Goal: Task Accomplishment & Management: Manage account settings

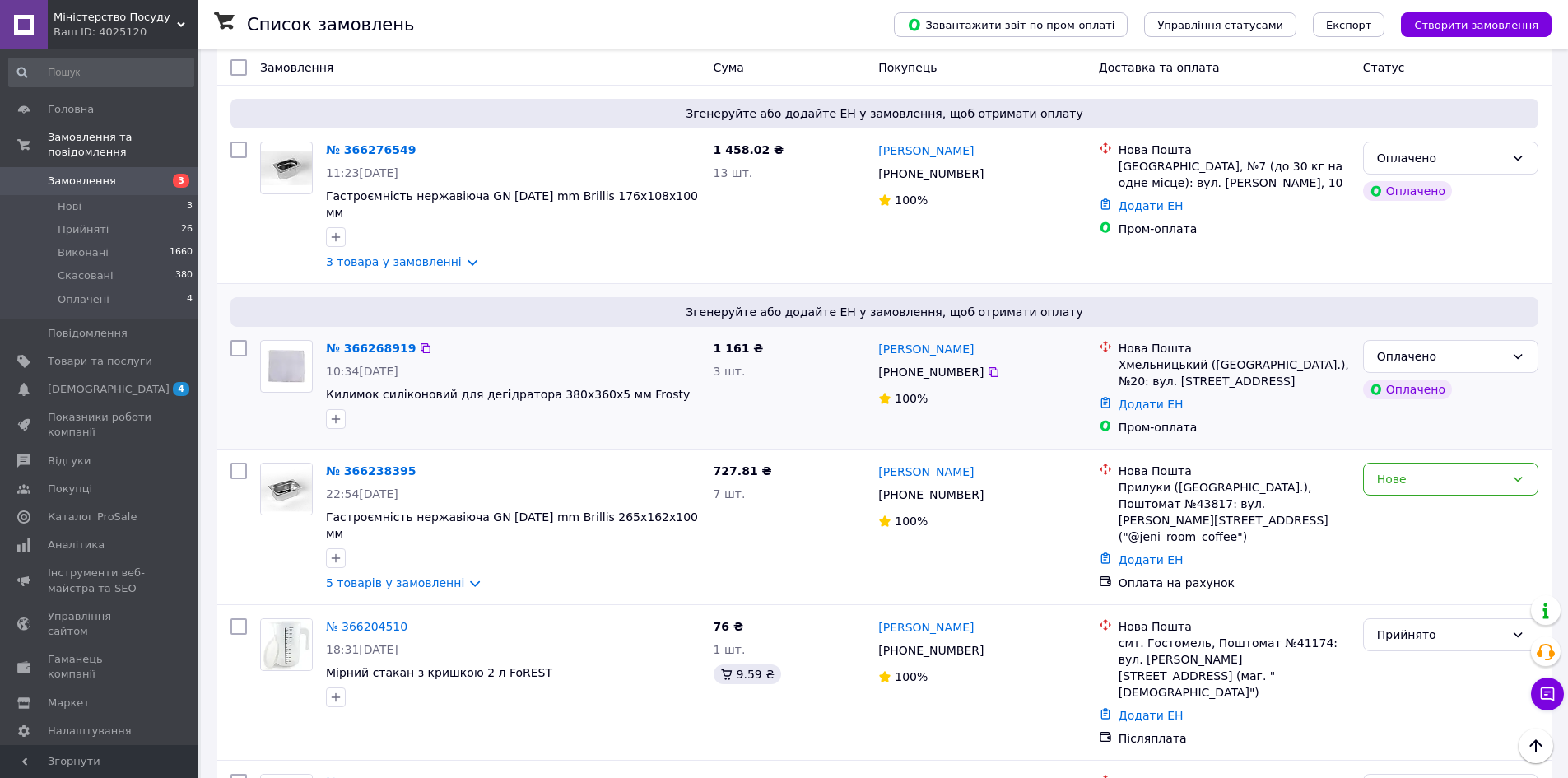
scroll to position [412, 0]
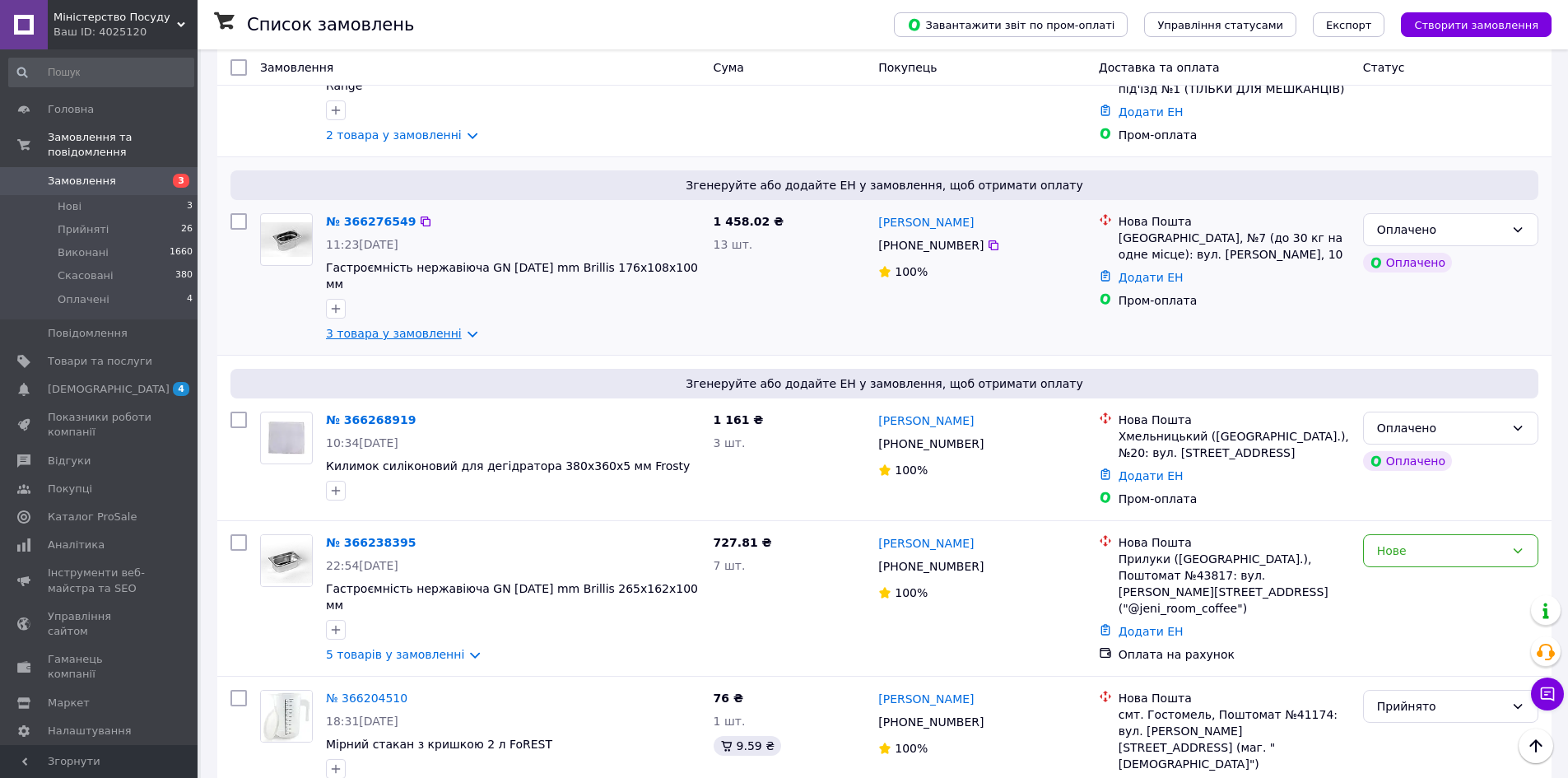
click at [403, 327] on link "3 товара у замовленні" at bounding box center [394, 334] width 136 height 14
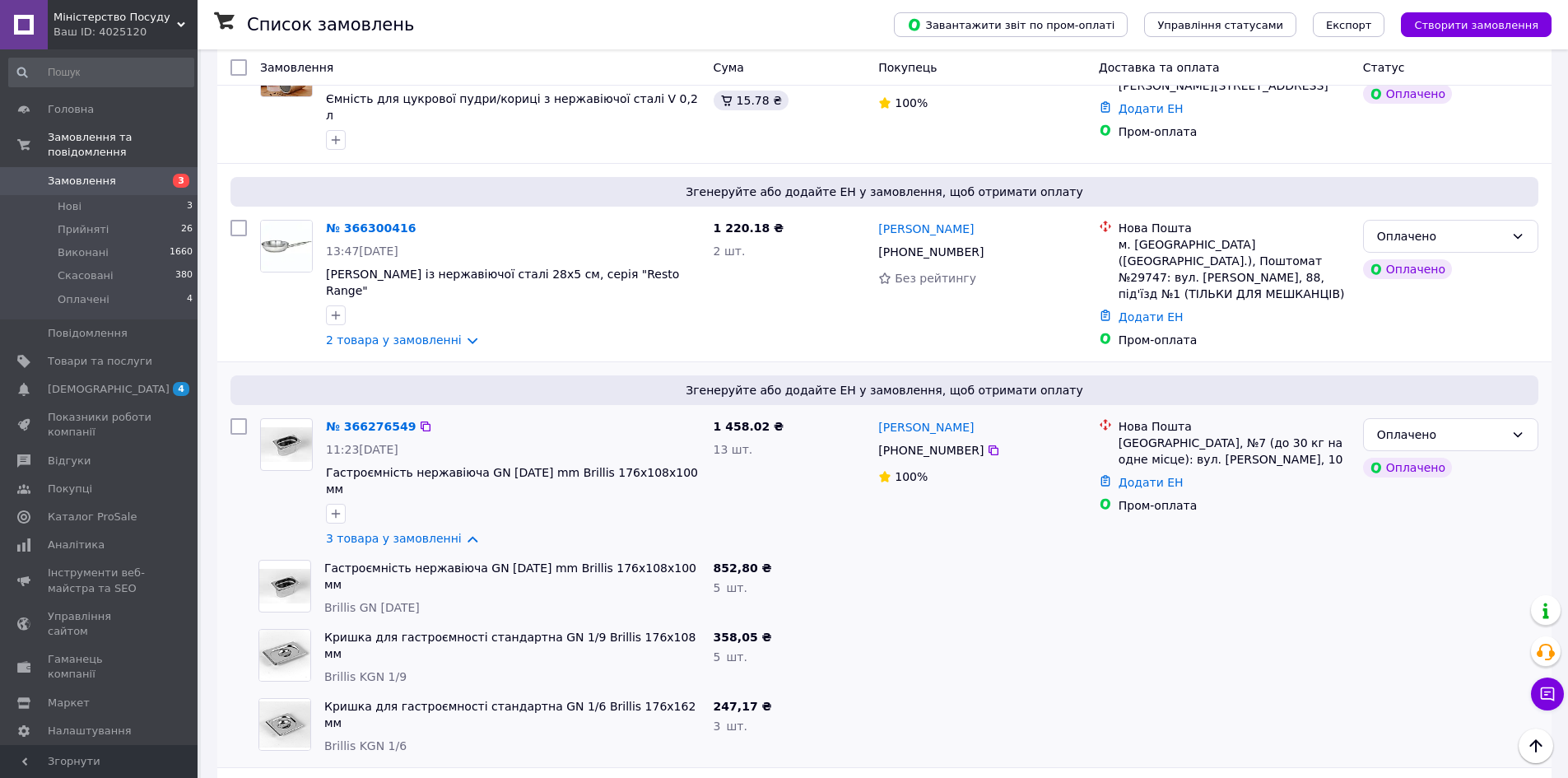
scroll to position [164, 0]
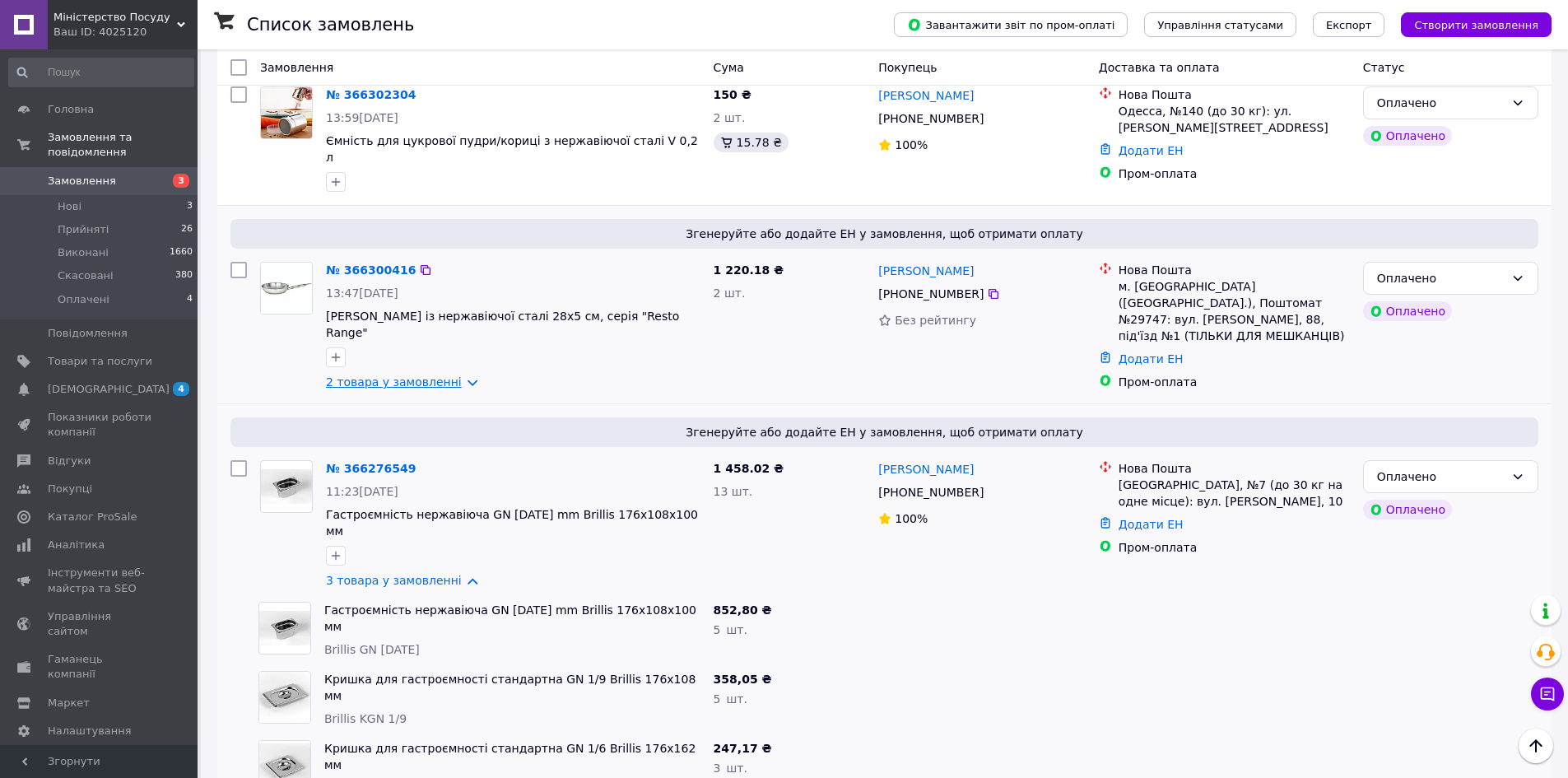
click at [377, 375] on link "2 товара у замовленні" at bounding box center [394, 382] width 136 height 14
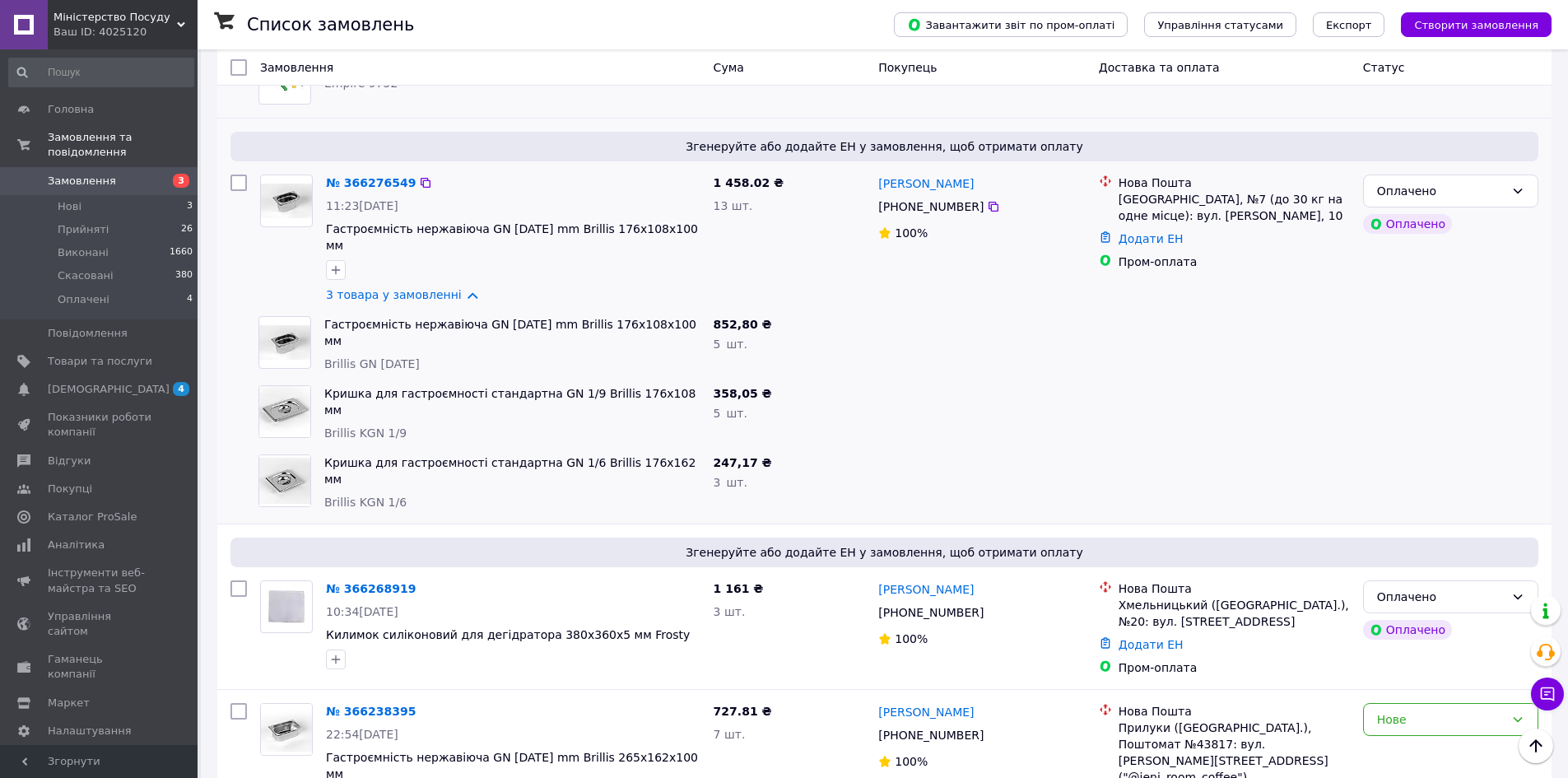
scroll to position [659, 0]
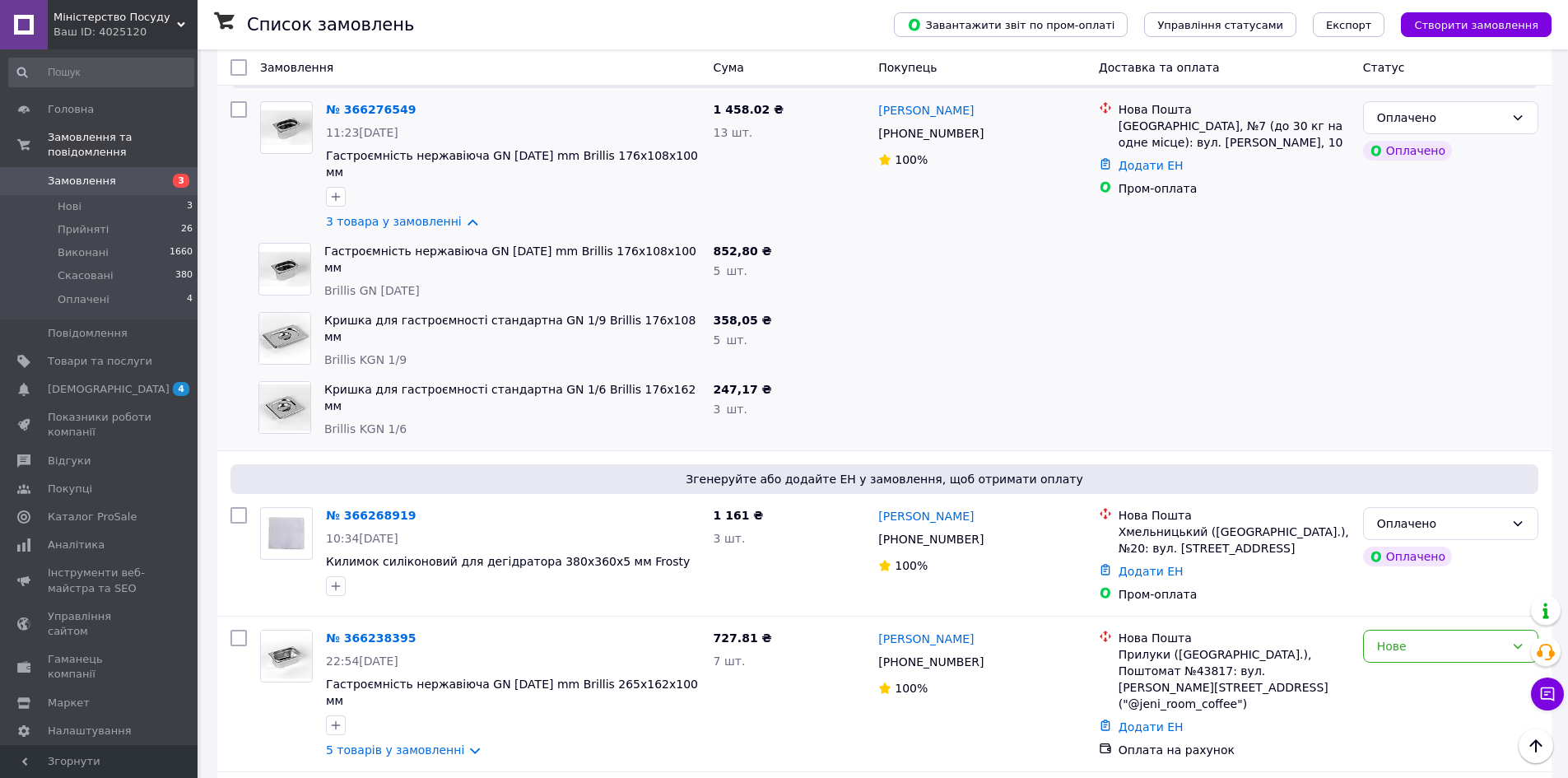
click at [364, 508] on link "№ 366268919" at bounding box center [371, 515] width 90 height 14
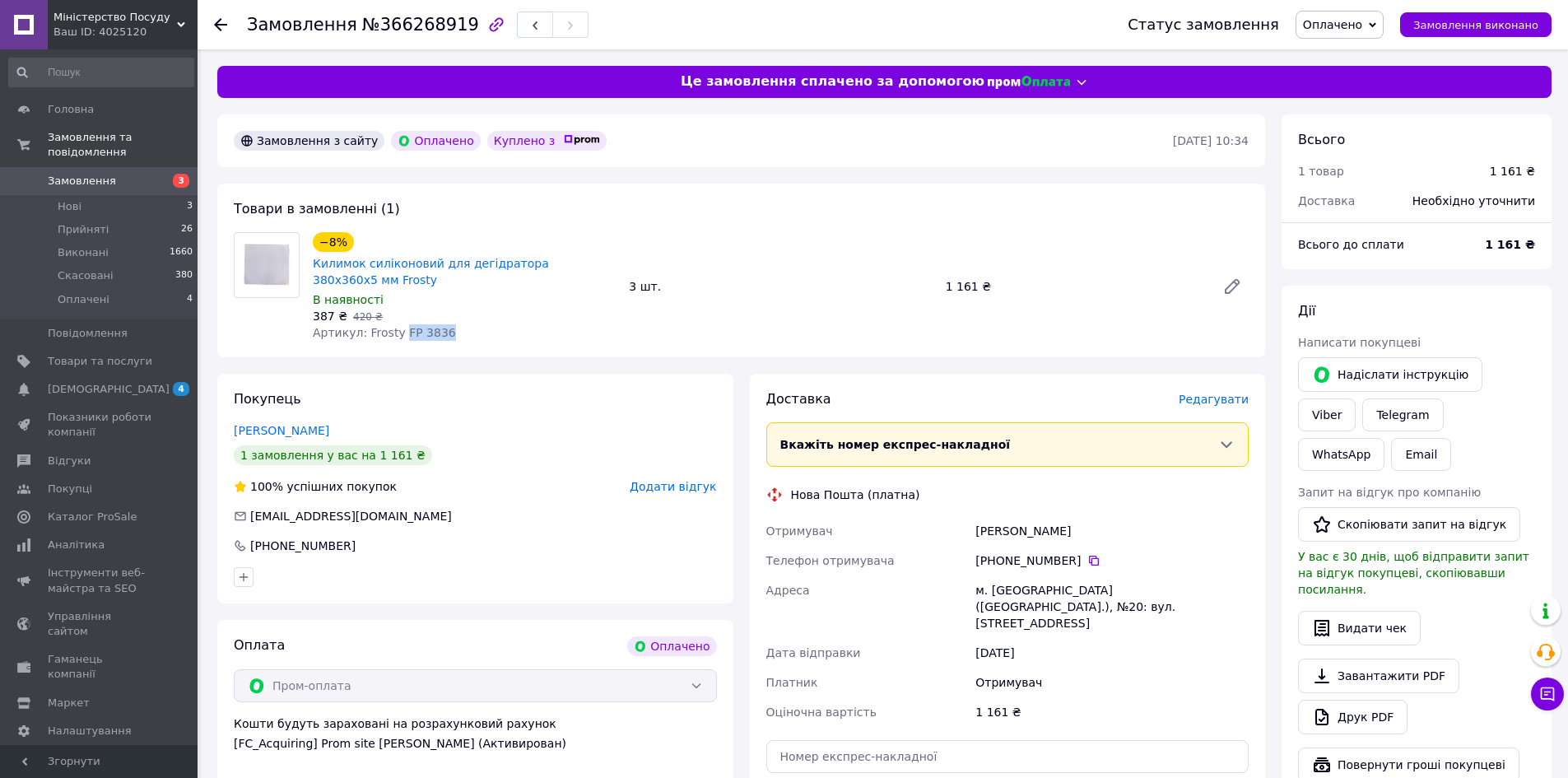
drag, startPoint x: 443, startPoint y: 331, endPoint x: 398, endPoint y: 329, distance: 45.0
click at [398, 329] on div "Артикул: Frosty FP 3836" at bounding box center [464, 332] width 303 height 16
drag, startPoint x: 398, startPoint y: 329, endPoint x: 464, endPoint y: 314, distance: 67.7
click at [472, 312] on div "387 ₴   420 ₴" at bounding box center [464, 315] width 303 height 16
drag, startPoint x: 436, startPoint y: 324, endPoint x: 395, endPoint y: 329, distance: 41.3
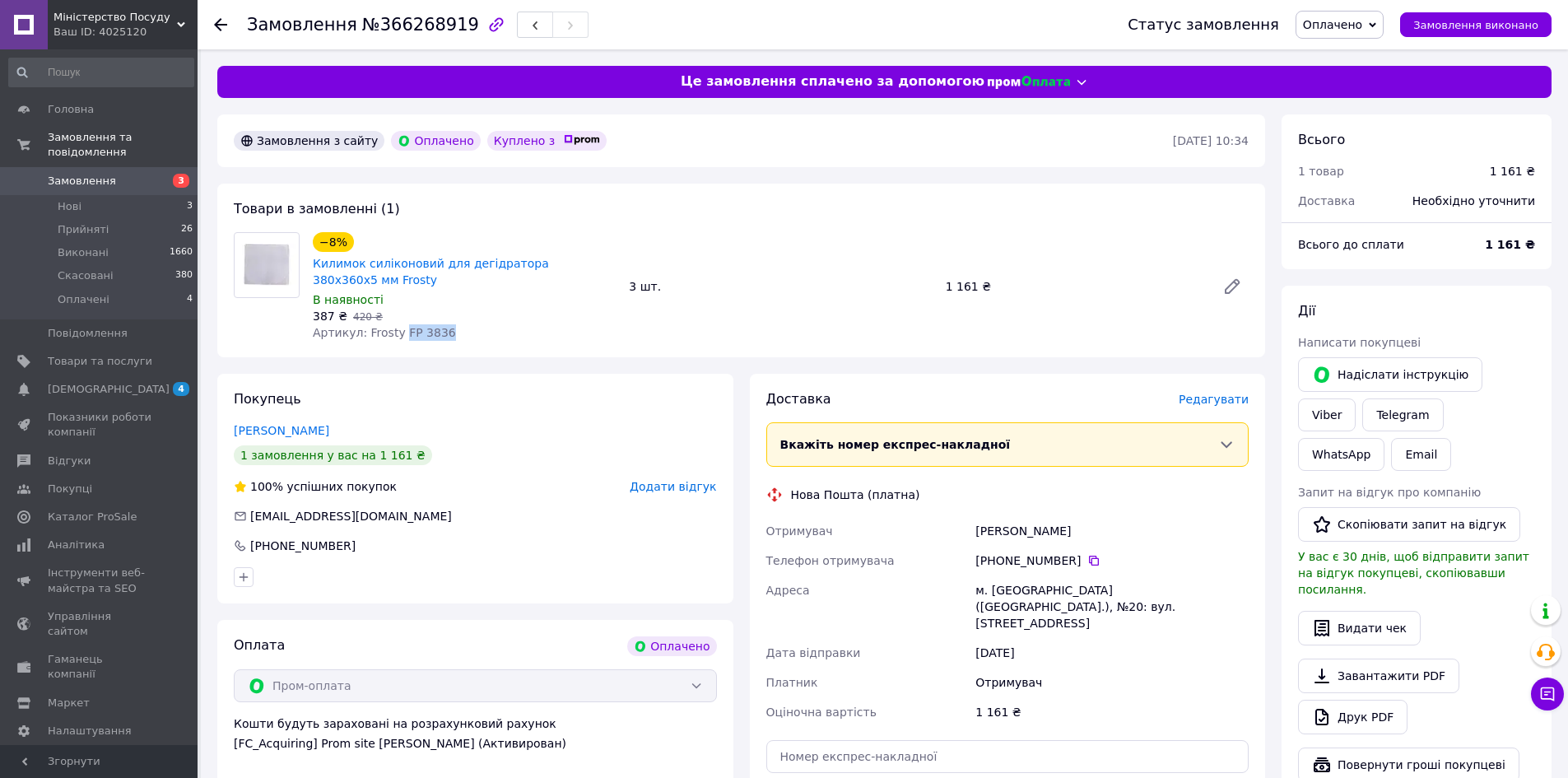
click at [395, 328] on div "Артикул: Frosty FP 3836" at bounding box center [464, 332] width 303 height 16
copy span "FP 3836"
click at [225, 28] on icon at bounding box center [220, 25] width 14 height 14
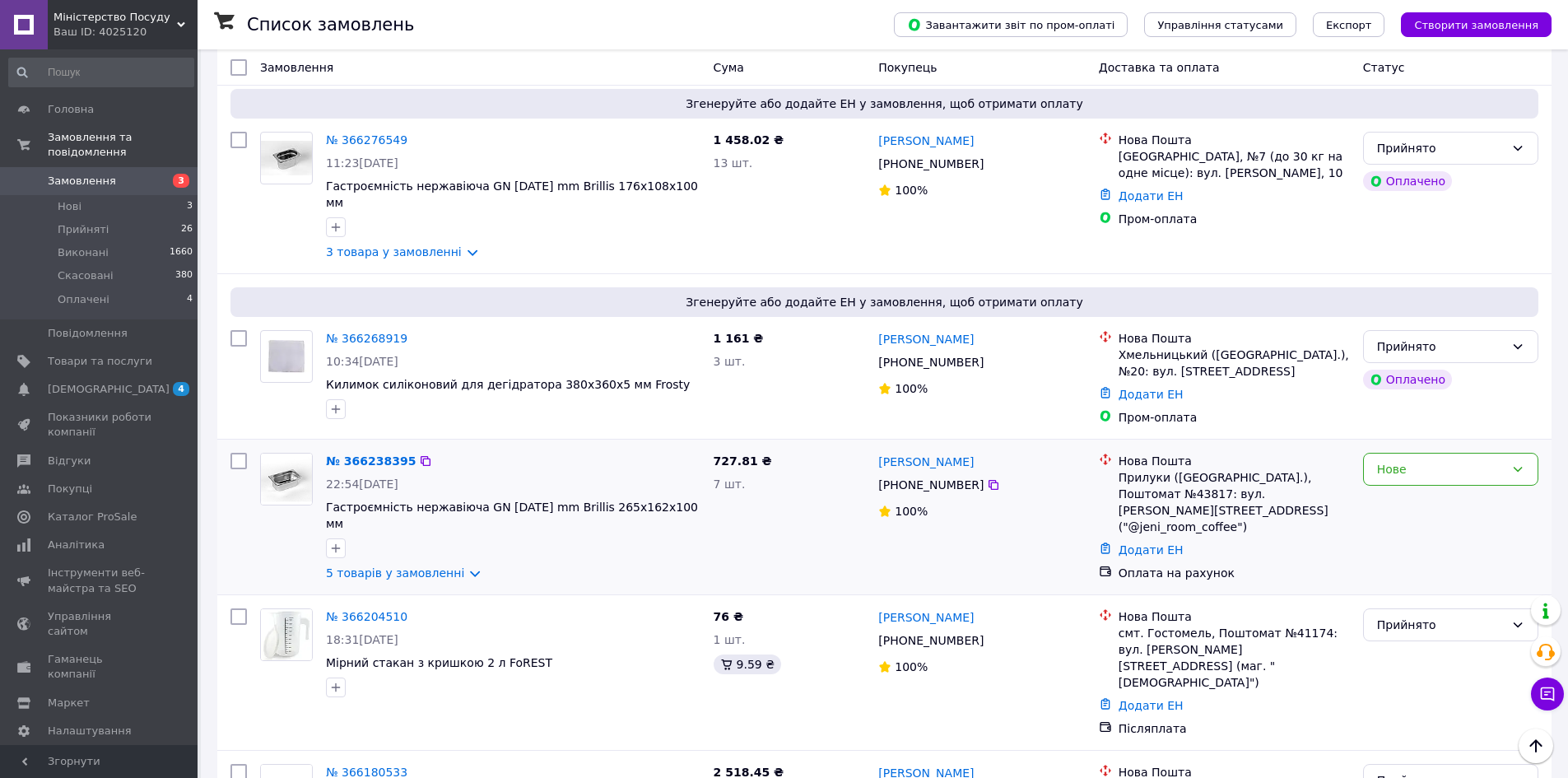
scroll to position [494, 0]
click at [370, 453] on link "№ 366238395" at bounding box center [371, 460] width 90 height 14
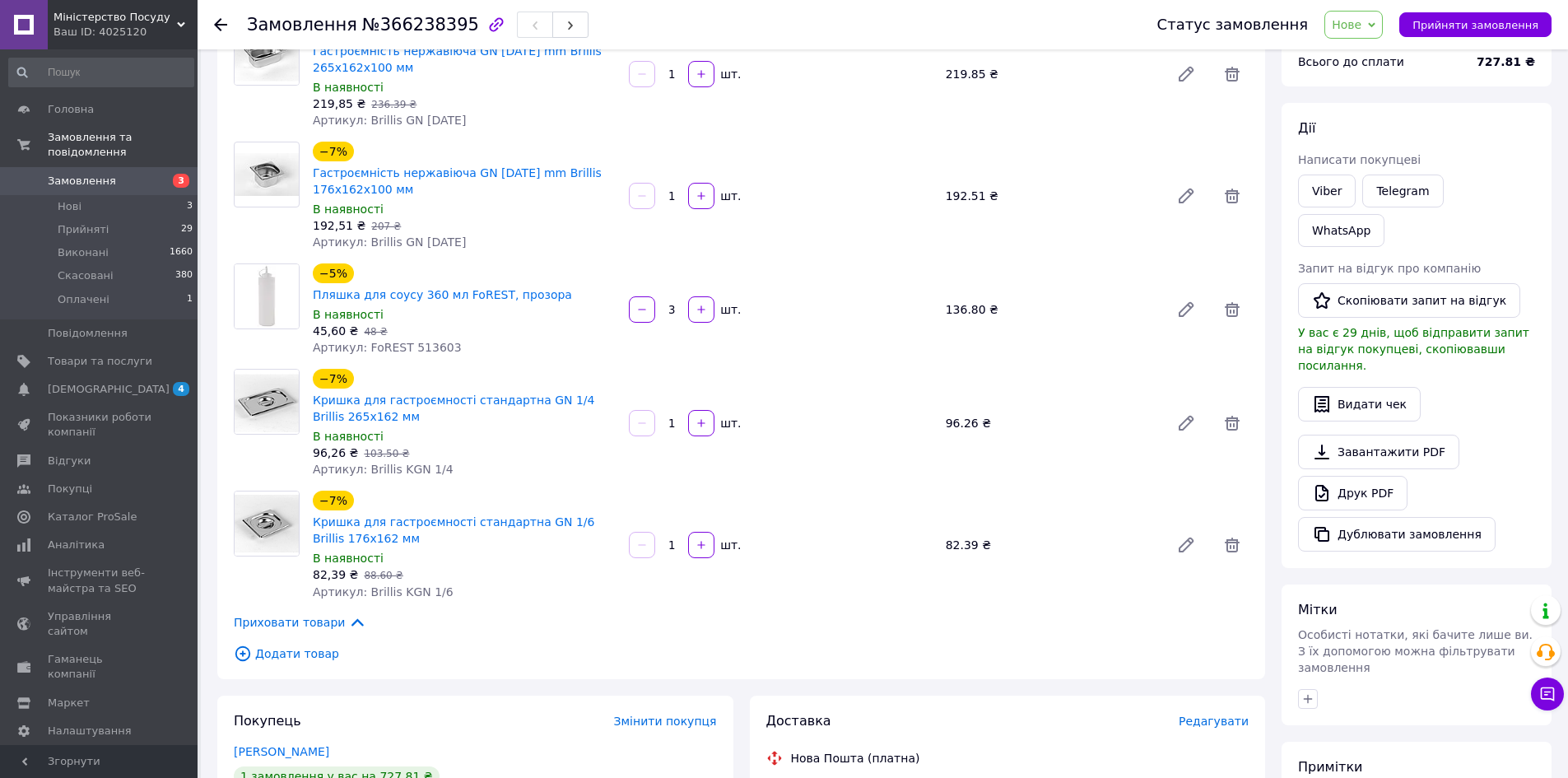
scroll to position [164, 0]
drag, startPoint x: 444, startPoint y: 325, endPoint x: 402, endPoint y: 325, distance: 42.0
click at [402, 338] on div "Артикул: FoREST 513603" at bounding box center [464, 346] width 303 height 16
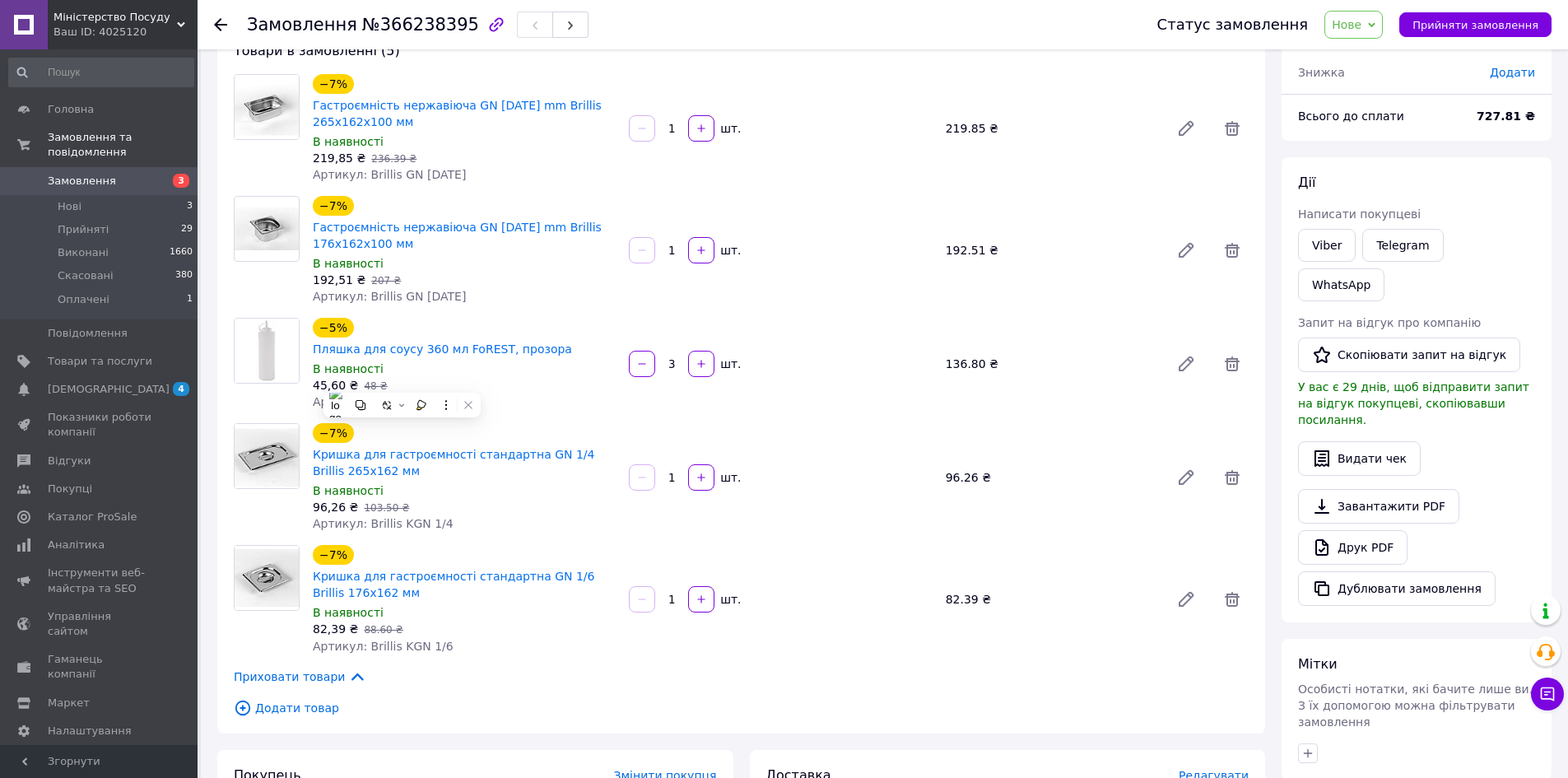
scroll to position [82, 0]
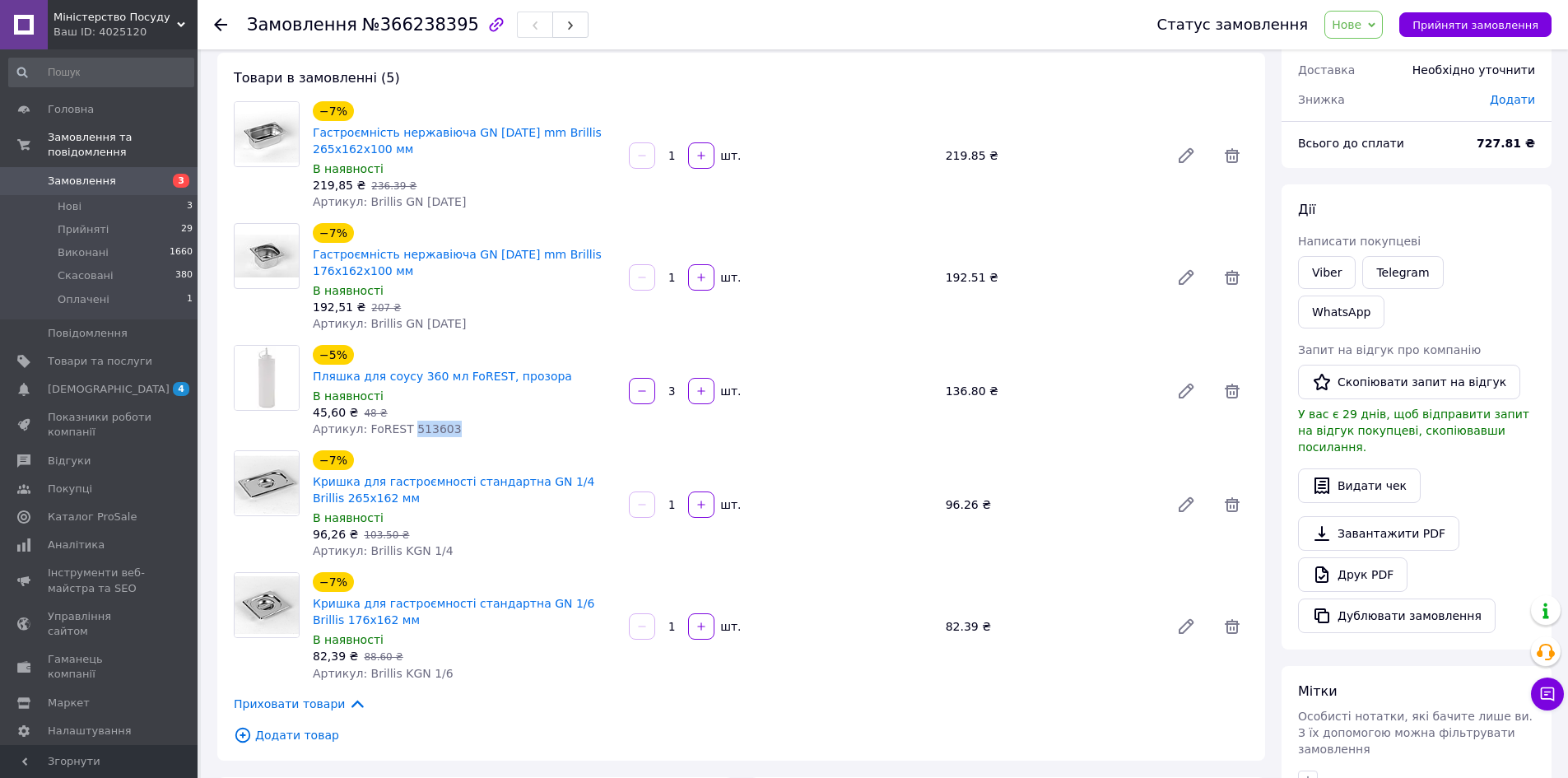
copy span "513603"
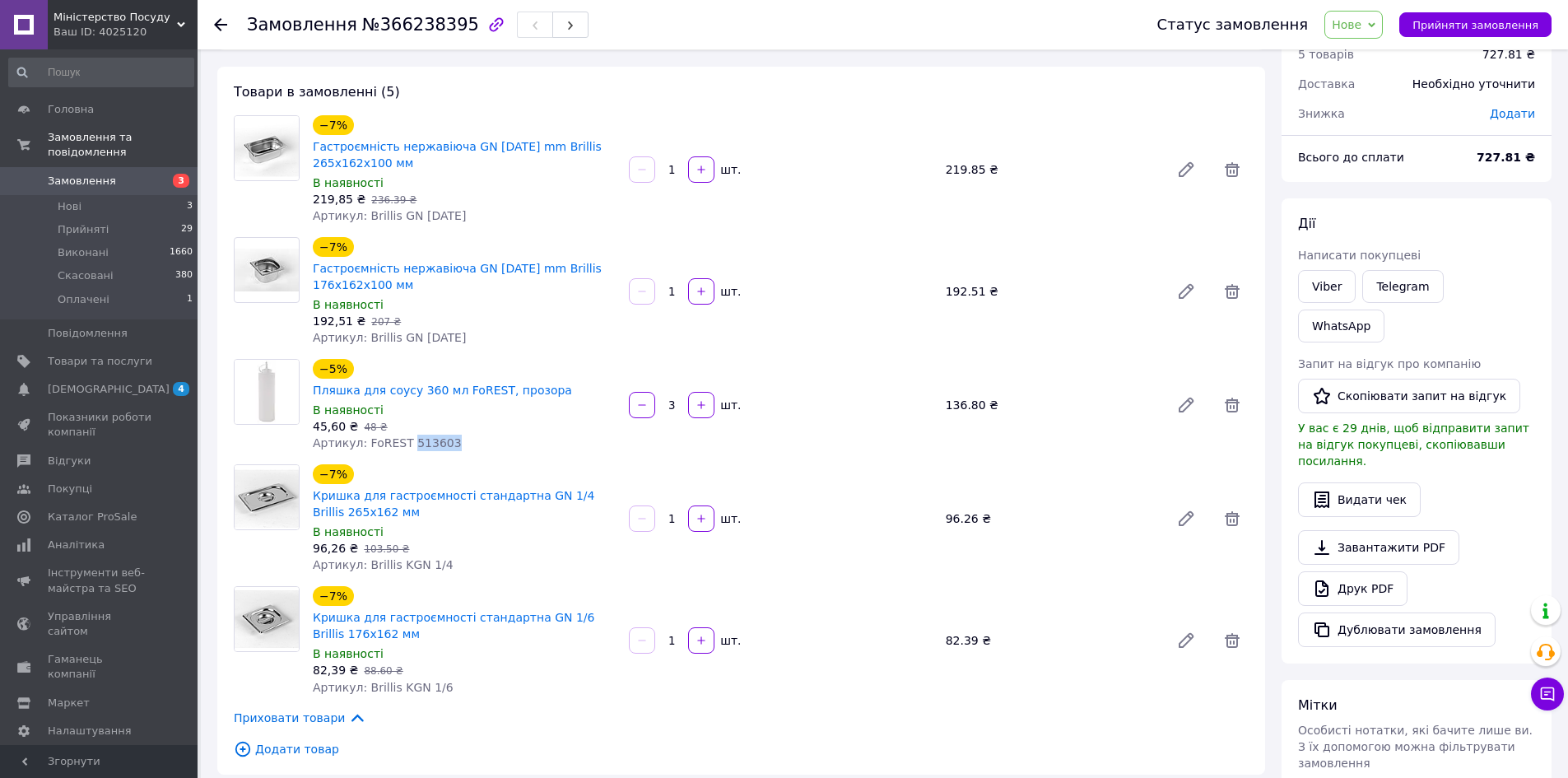
scroll to position [0, 0]
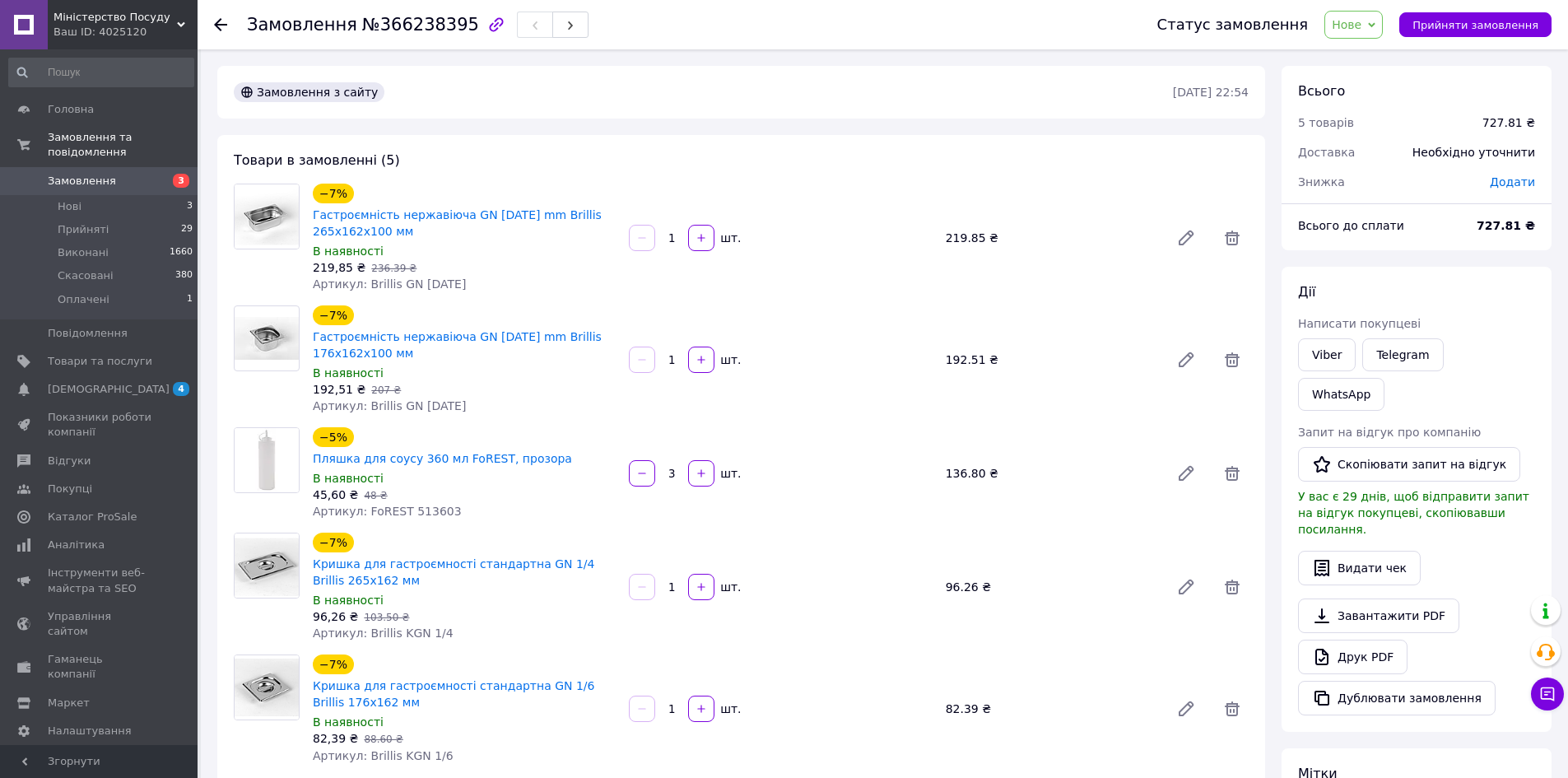
click at [225, 22] on icon at bounding box center [220, 25] width 14 height 14
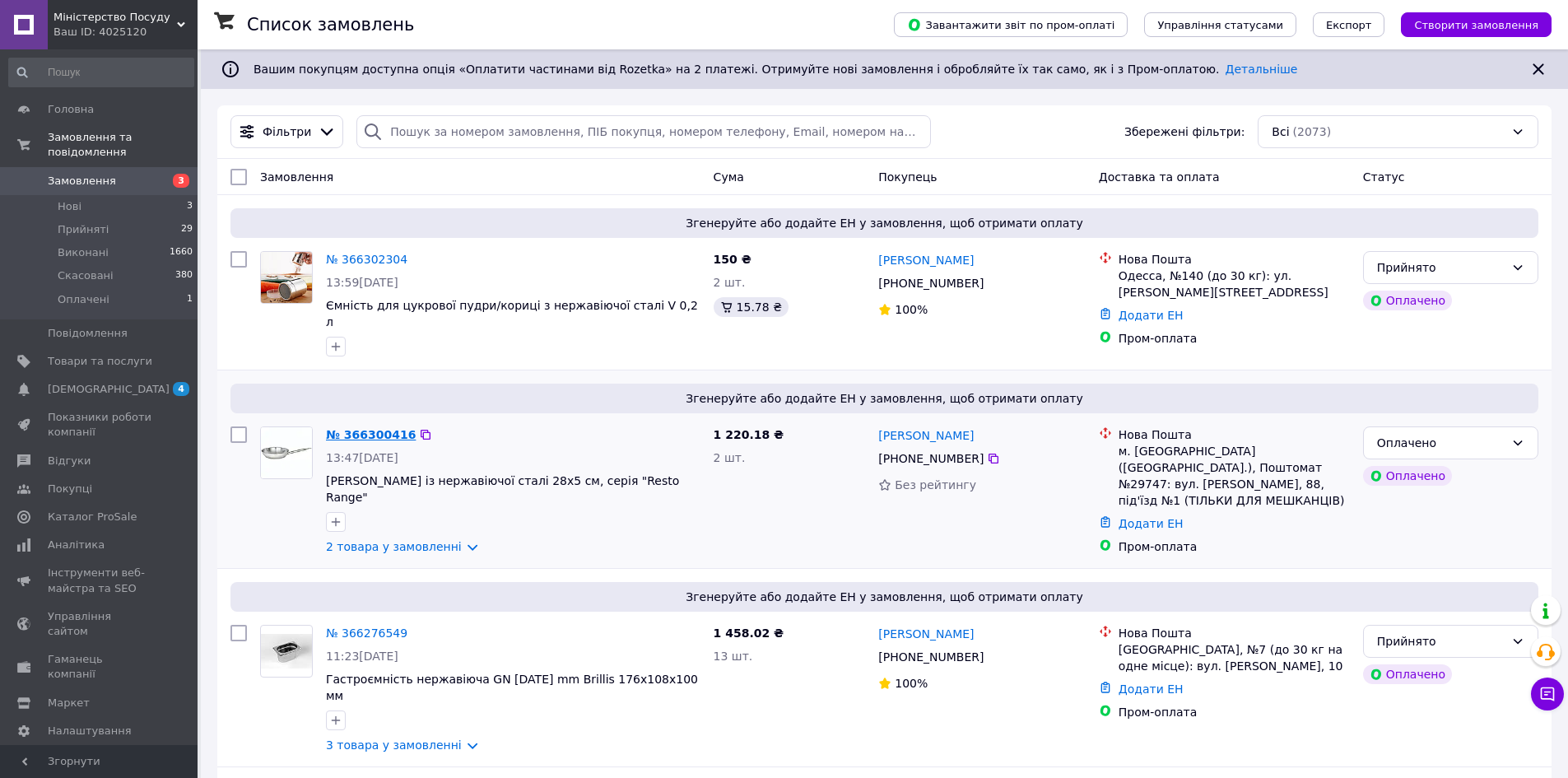
click at [371, 428] on link "№ 366300416" at bounding box center [371, 435] width 90 height 14
